Goal: Transaction & Acquisition: Book appointment/travel/reservation

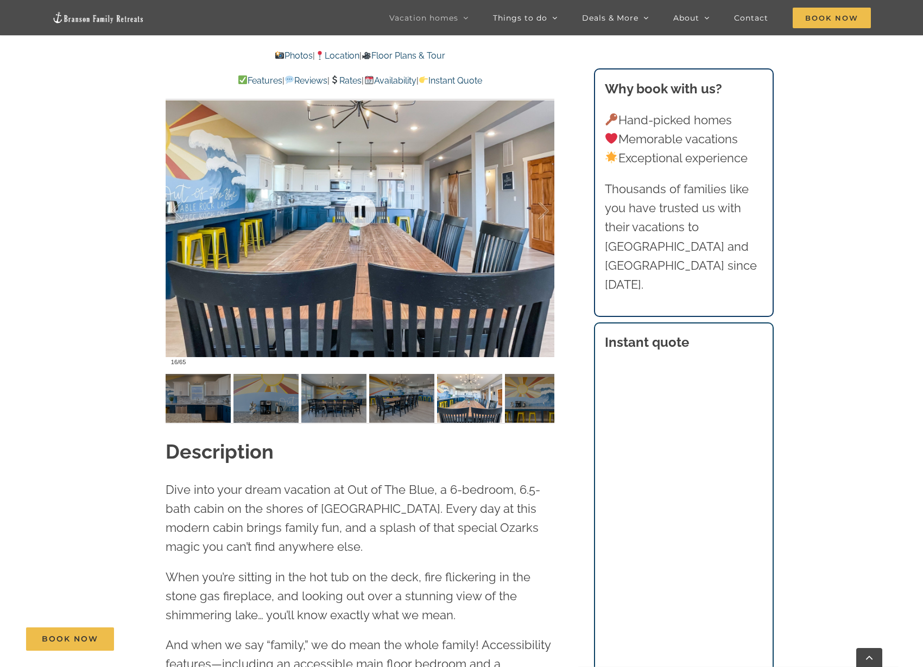
scroll to position [859, 0]
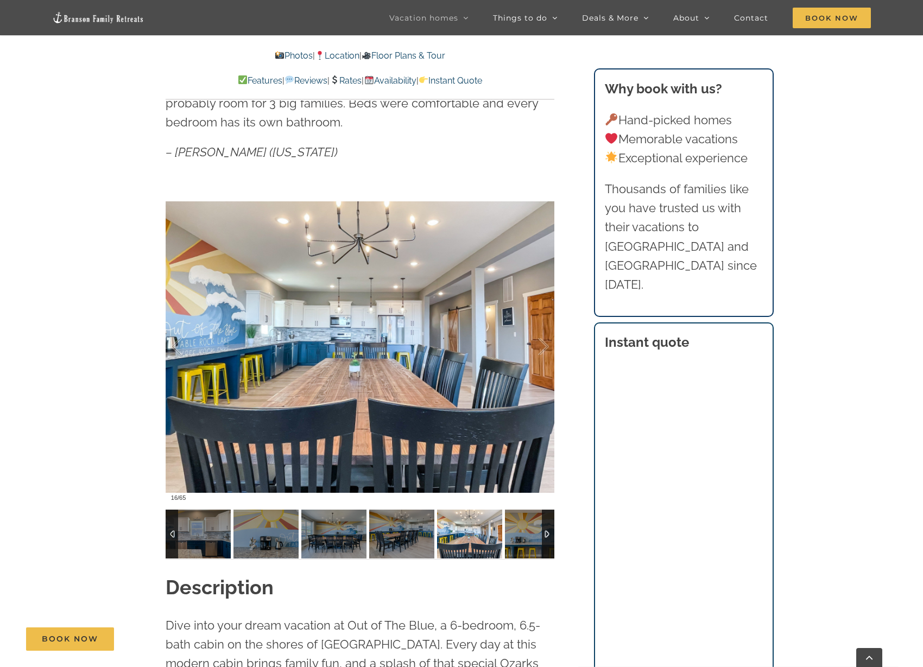
click at [547, 527] on div at bounding box center [548, 534] width 12 height 49
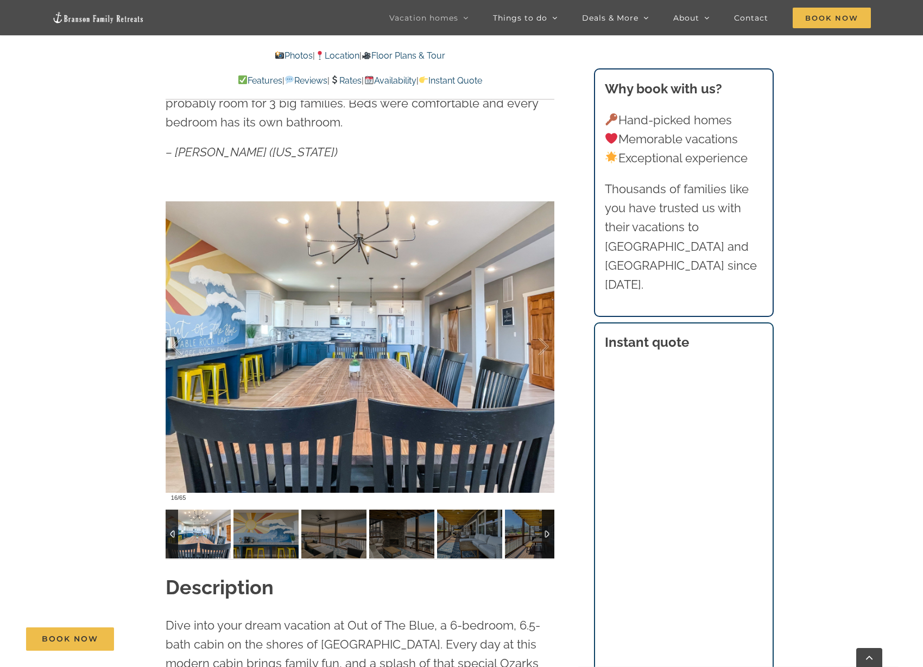
click at [547, 527] on div at bounding box center [548, 534] width 12 height 49
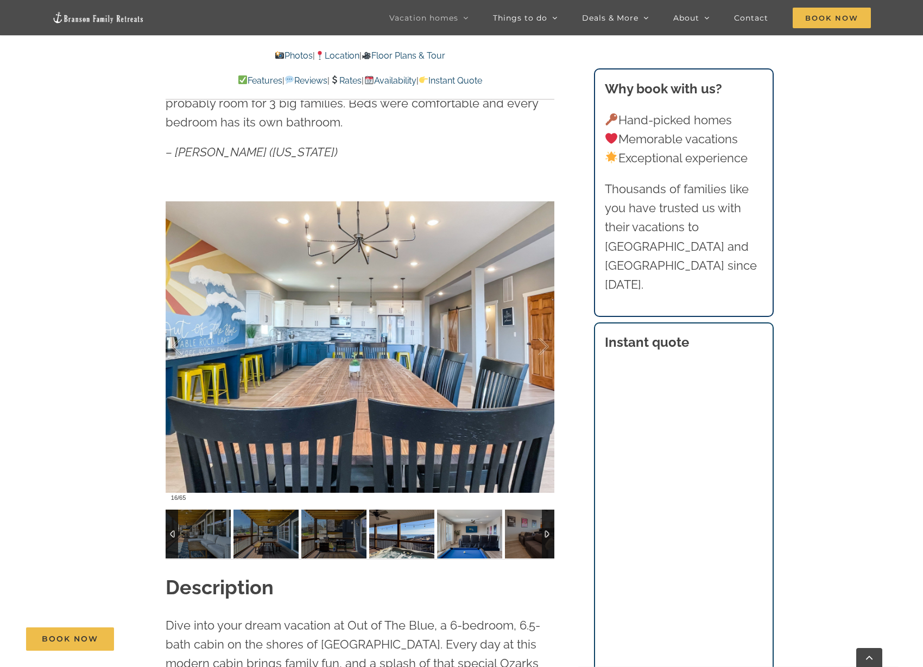
click at [370, 537] on img at bounding box center [401, 534] width 65 height 49
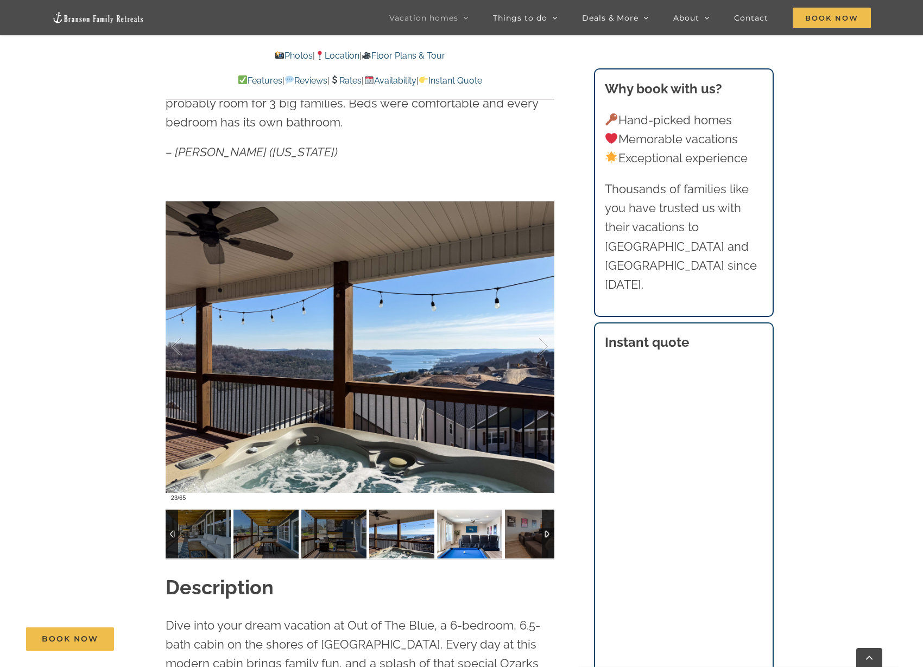
click at [473, 529] on img at bounding box center [469, 534] width 65 height 49
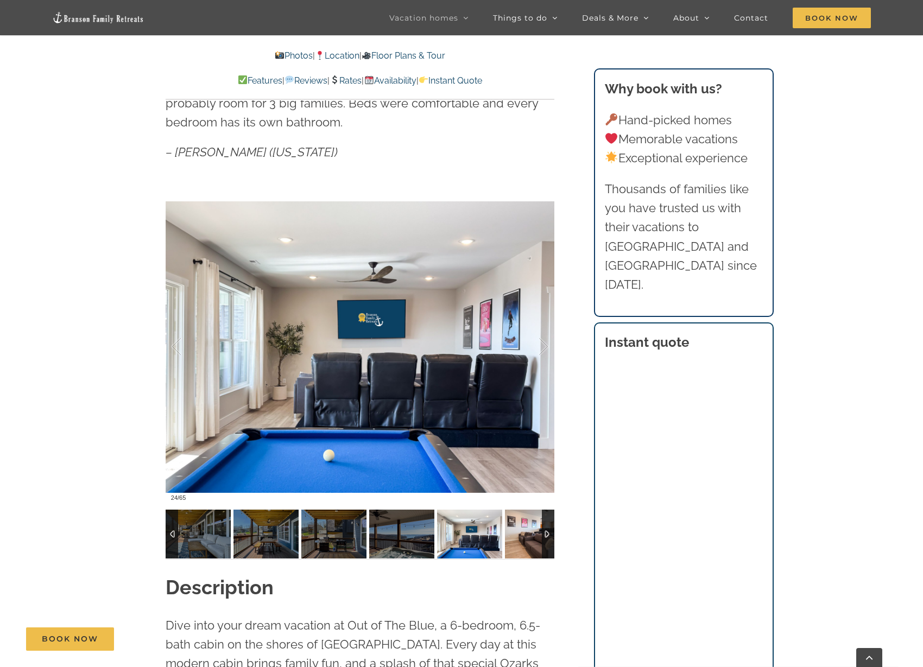
click at [527, 536] on img at bounding box center [537, 534] width 65 height 49
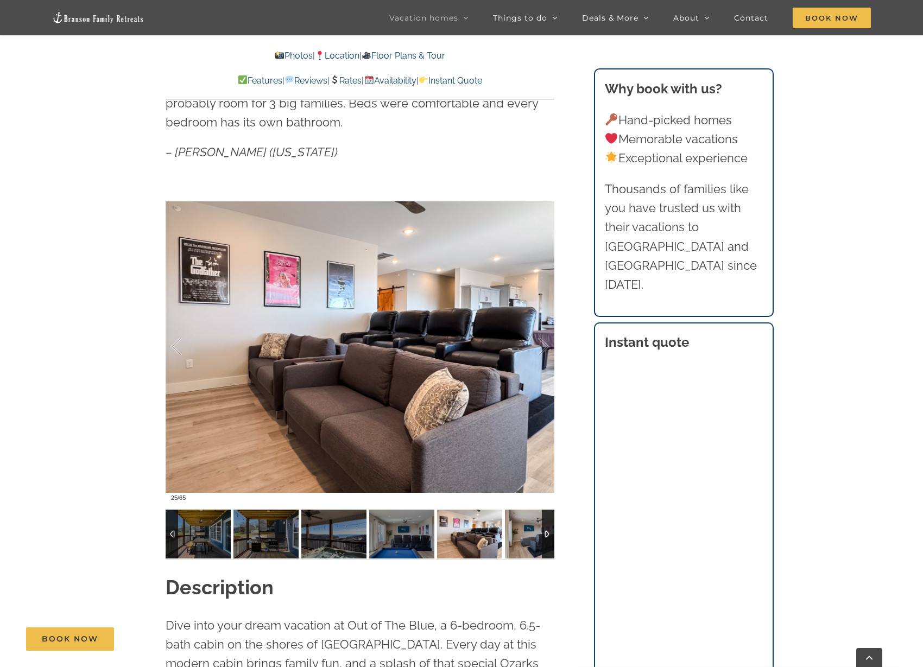
click at [543, 531] on div at bounding box center [548, 534] width 12 height 49
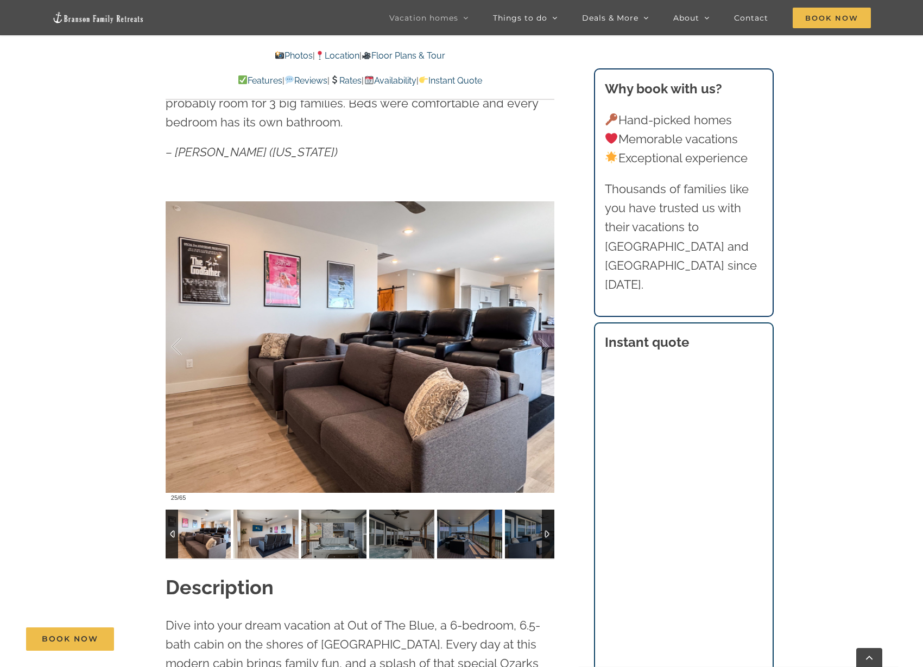
click at [280, 543] on img at bounding box center [265, 534] width 65 height 49
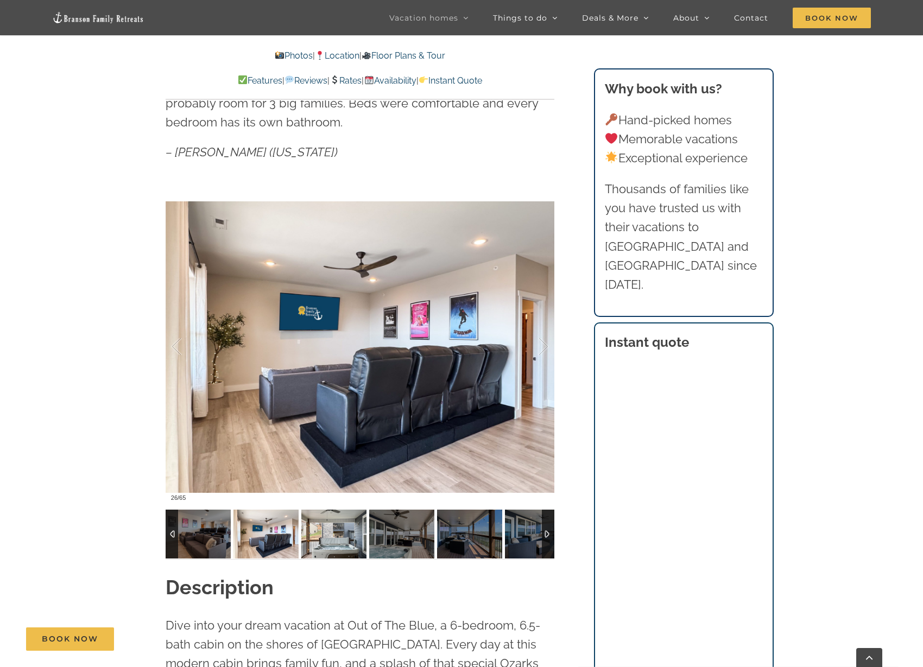
click at [319, 538] on img at bounding box center [333, 534] width 65 height 49
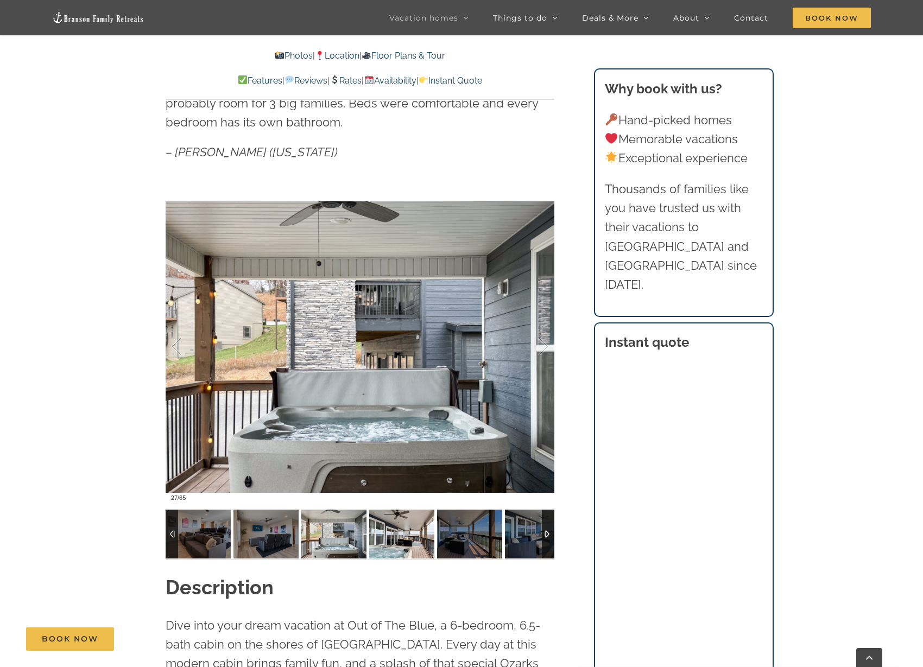
drag, startPoint x: 397, startPoint y: 538, endPoint x: 410, endPoint y: 538, distance: 13.0
click at [398, 538] on img at bounding box center [401, 534] width 65 height 49
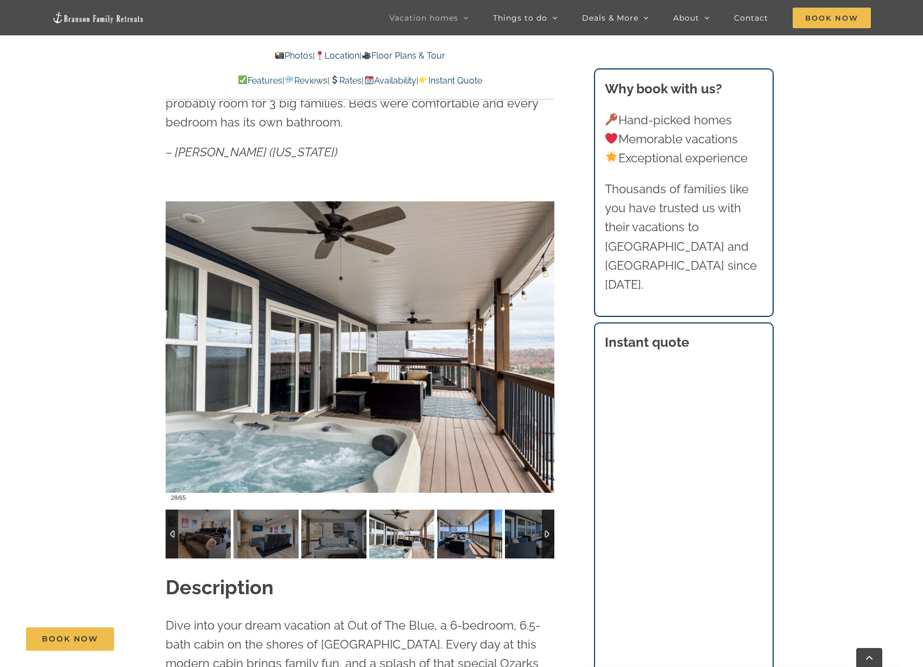
click at [440, 536] on img at bounding box center [469, 534] width 65 height 49
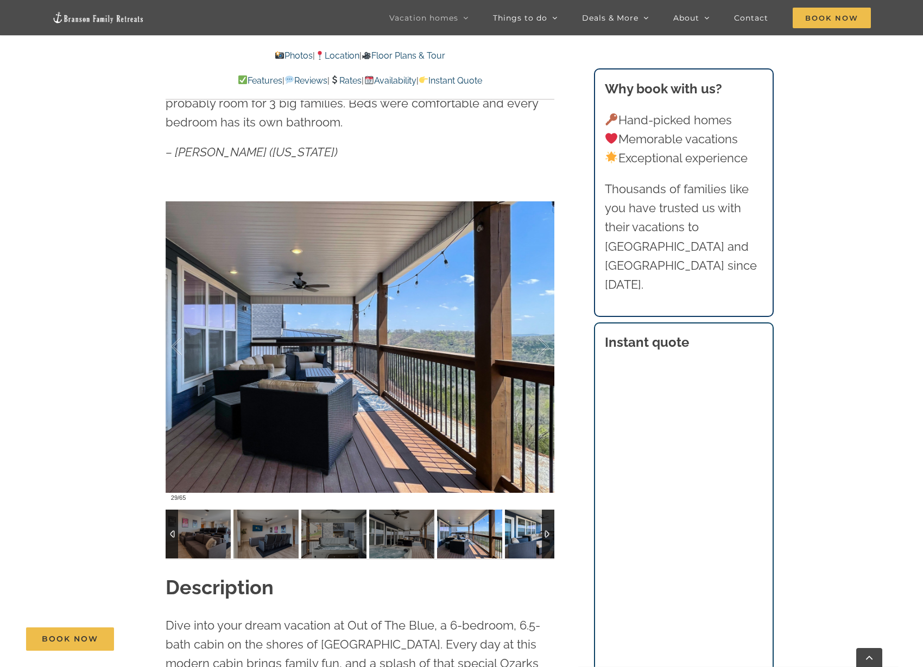
click at [526, 537] on img at bounding box center [537, 534] width 65 height 49
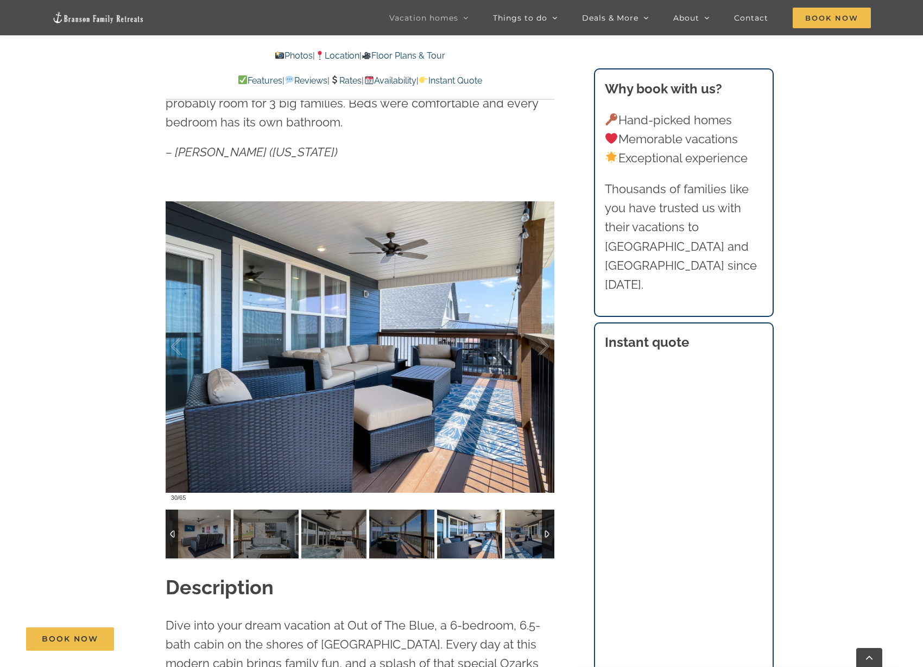
click at [549, 535] on div at bounding box center [548, 534] width 12 height 49
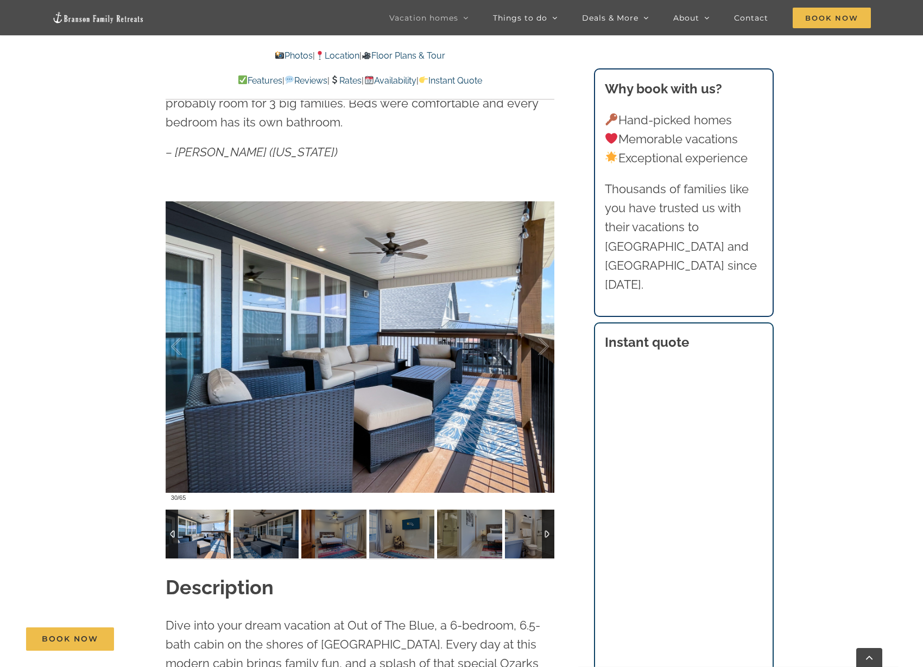
click at [549, 535] on div at bounding box center [548, 534] width 12 height 49
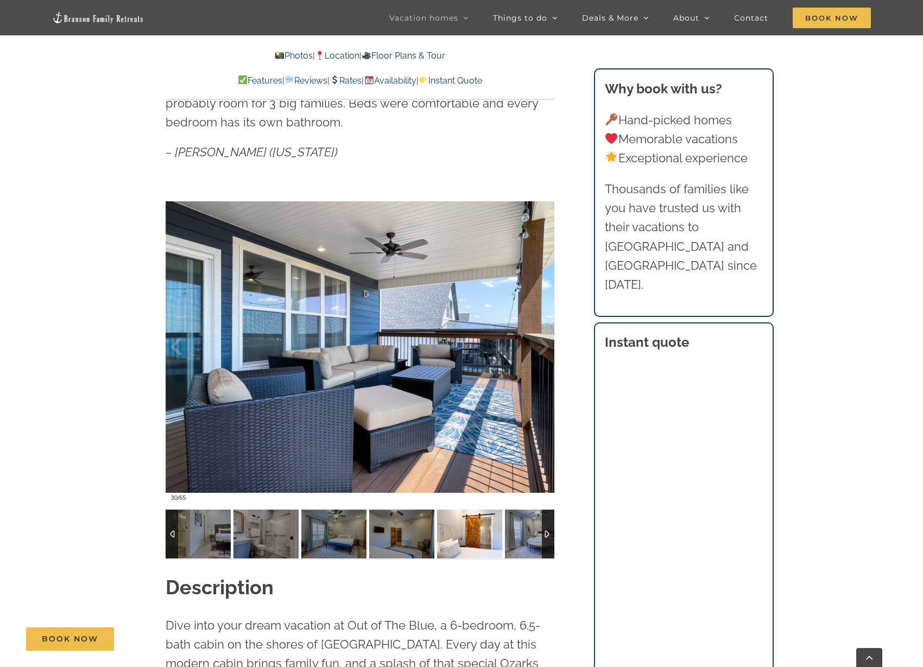
click at [437, 532] on img at bounding box center [469, 534] width 65 height 49
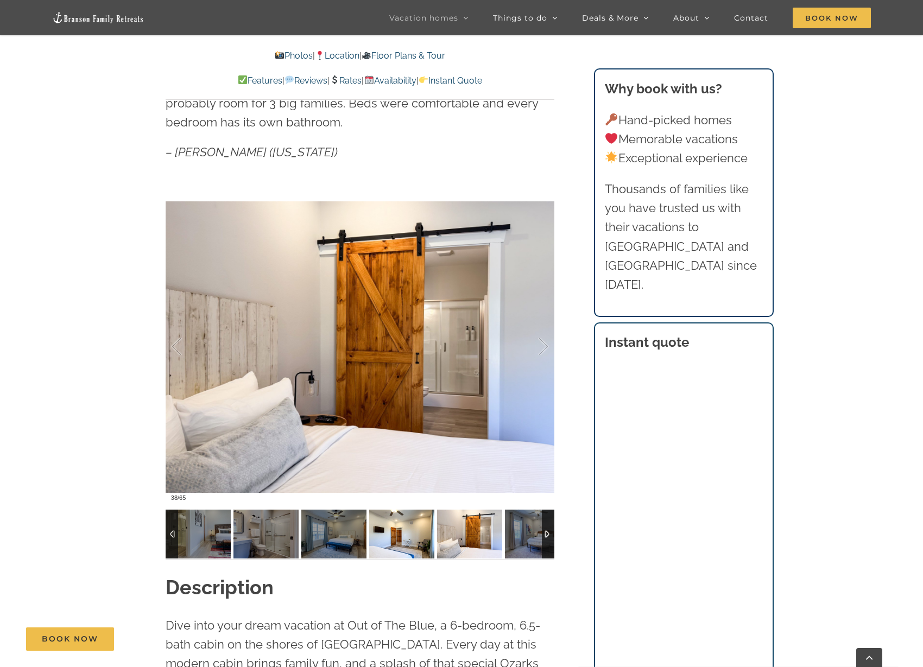
click at [386, 536] on img at bounding box center [401, 534] width 65 height 49
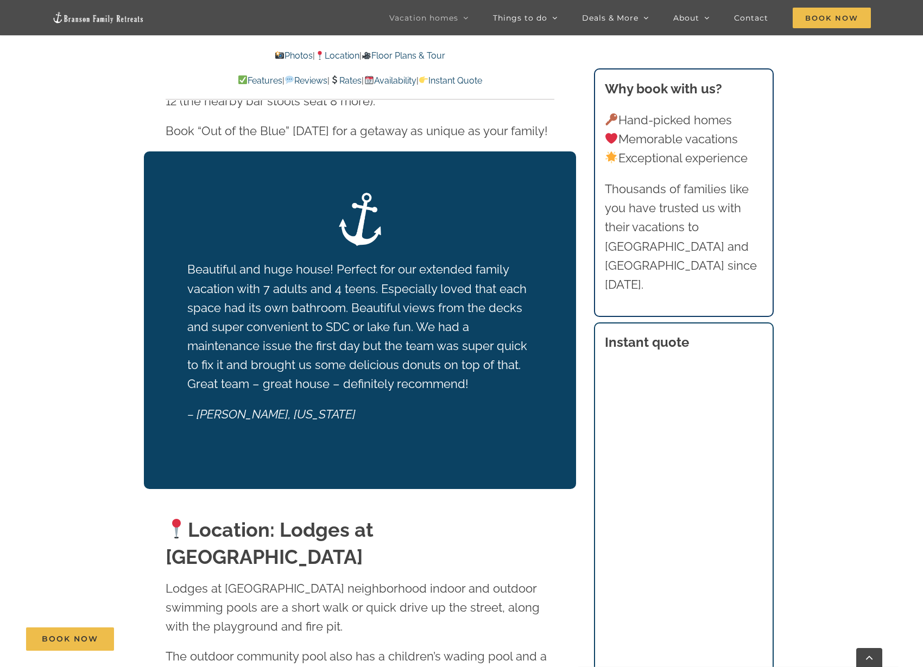
scroll to position [2171, 0]
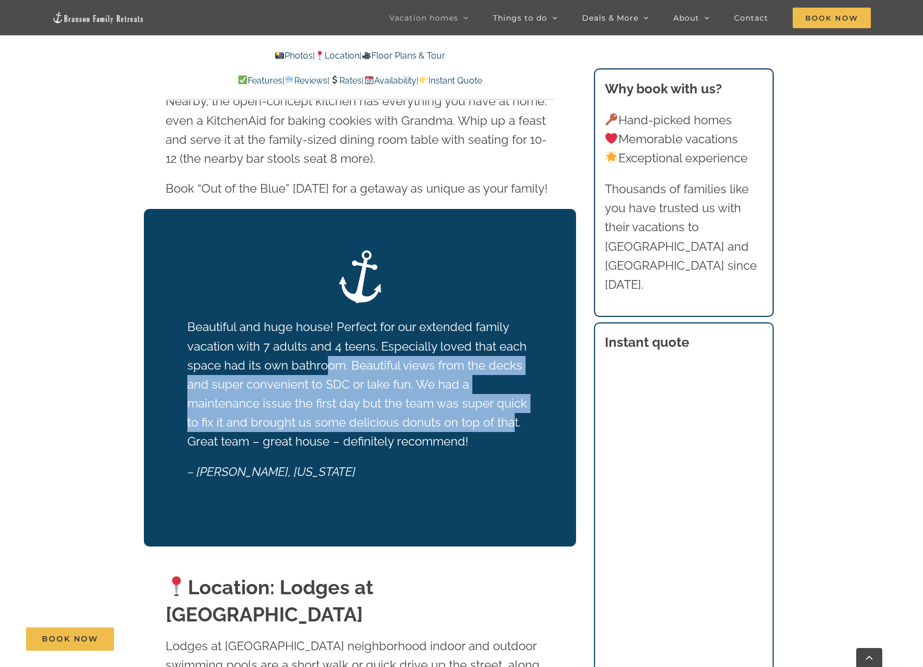
drag, startPoint x: 329, startPoint y: 345, endPoint x: 511, endPoint y: 408, distance: 192.9
click at [511, 408] on p "Beautiful and huge house! Perfect for our extended family vacation with 7 adult…" at bounding box center [360, 385] width 346 height 134
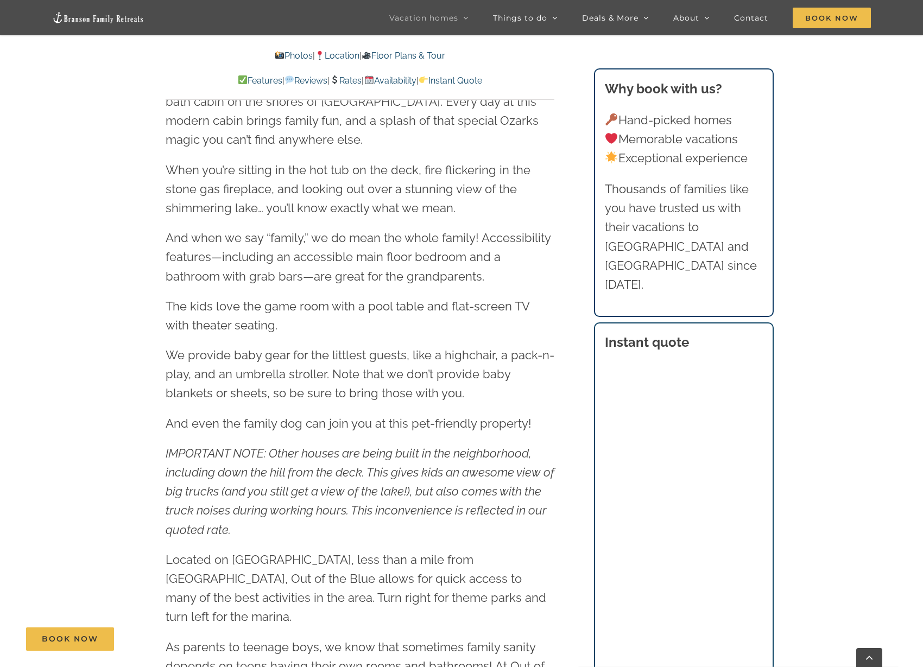
drag, startPoint x: 331, startPoint y: 307, endPoint x: 312, endPoint y: 274, distance: 38.2
click at [312, 274] on span "And when we say “family,” we do mean the whole family! Accessibility features—i…" at bounding box center [358, 257] width 385 height 52
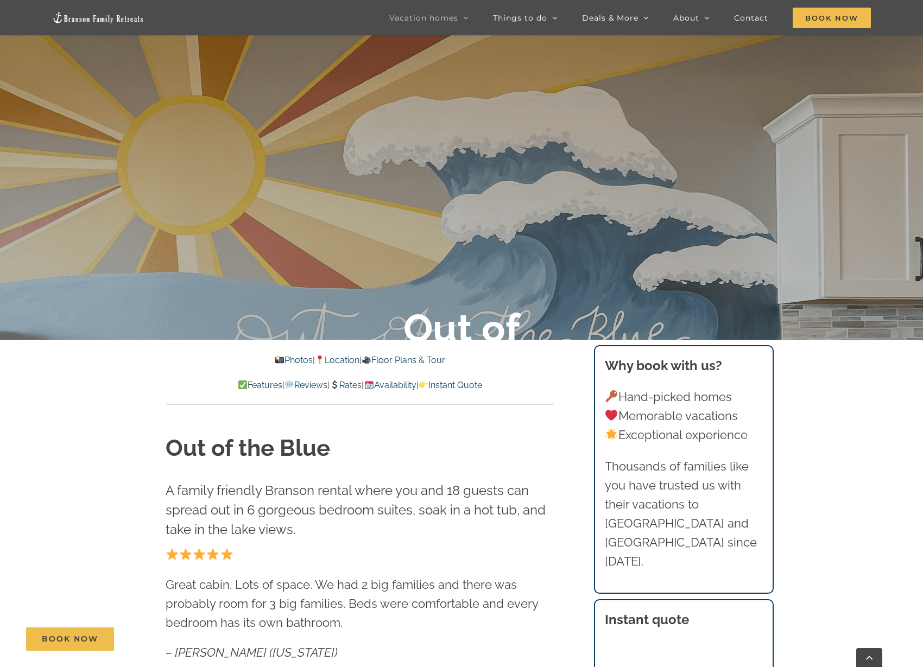
scroll to position [339, 0]
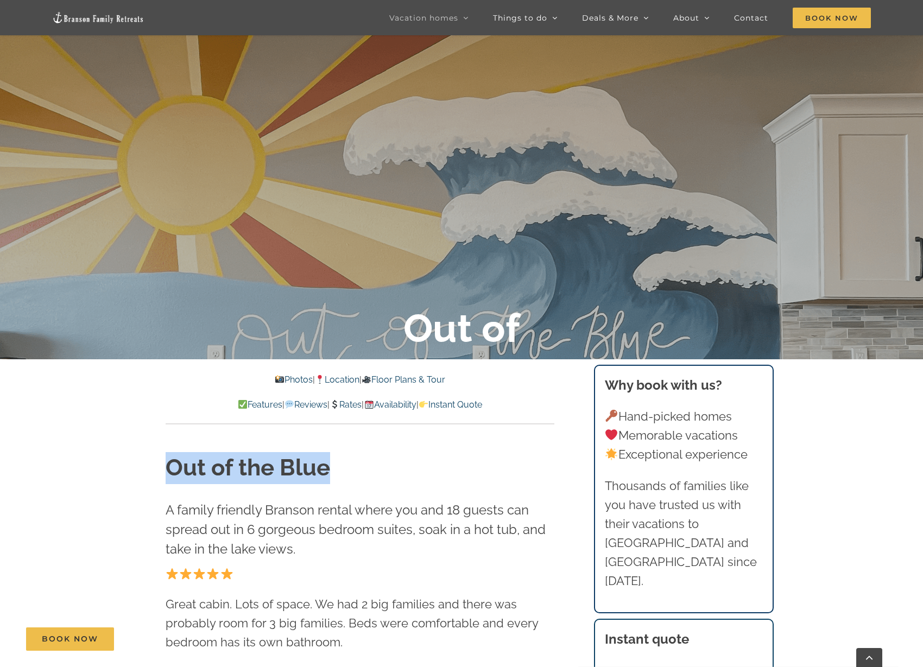
drag, startPoint x: 343, startPoint y: 468, endPoint x: 172, endPoint y: 472, distance: 171.6
click at [172, 472] on h1 "Out of the Blue" at bounding box center [360, 468] width 389 height 32
copy strong "Out of the Blue"
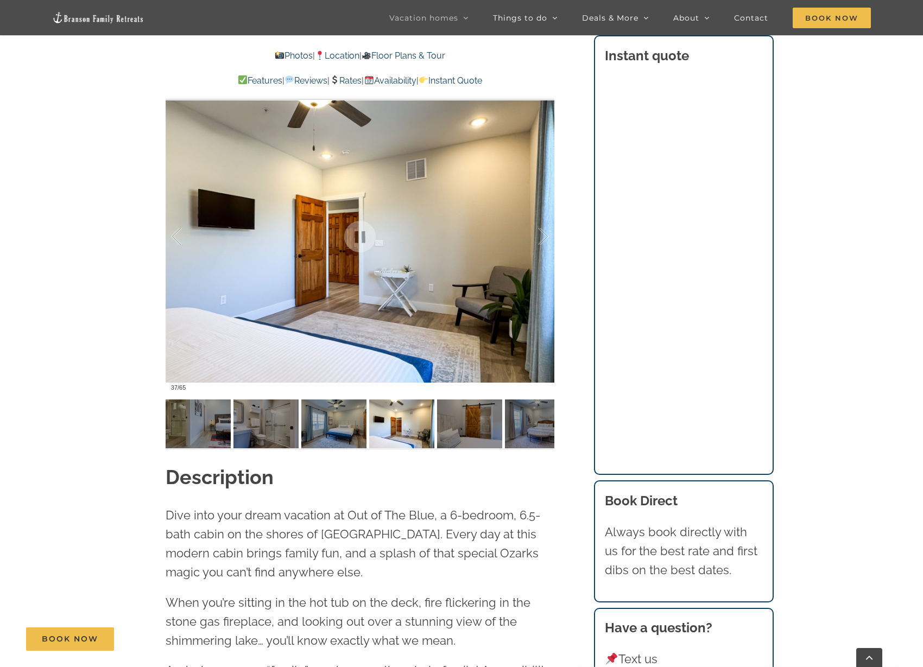
scroll to position [973, 0]
